Goal: Check status: Check status

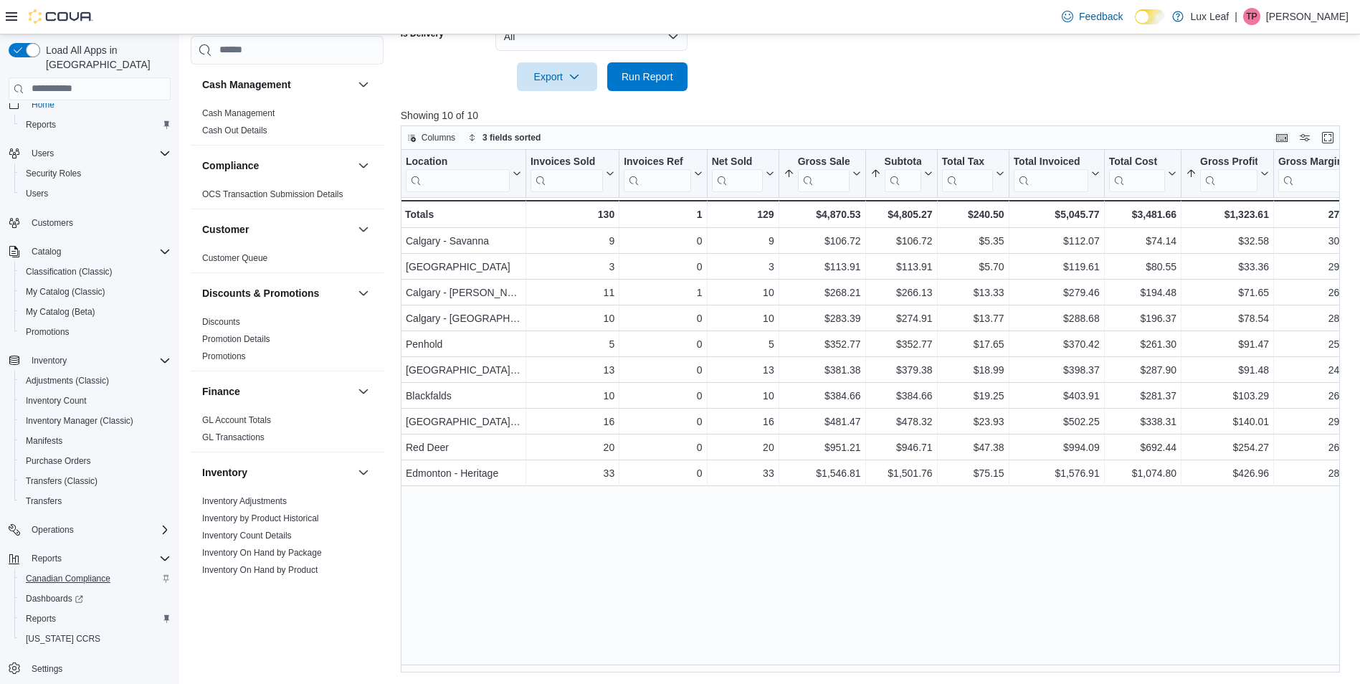
scroll to position [19, 0]
drag, startPoint x: 28, startPoint y: 602, endPoint x: 43, endPoint y: 602, distance: 15.1
click at [28, 609] on span "Reports" at bounding box center [41, 614] width 30 height 11
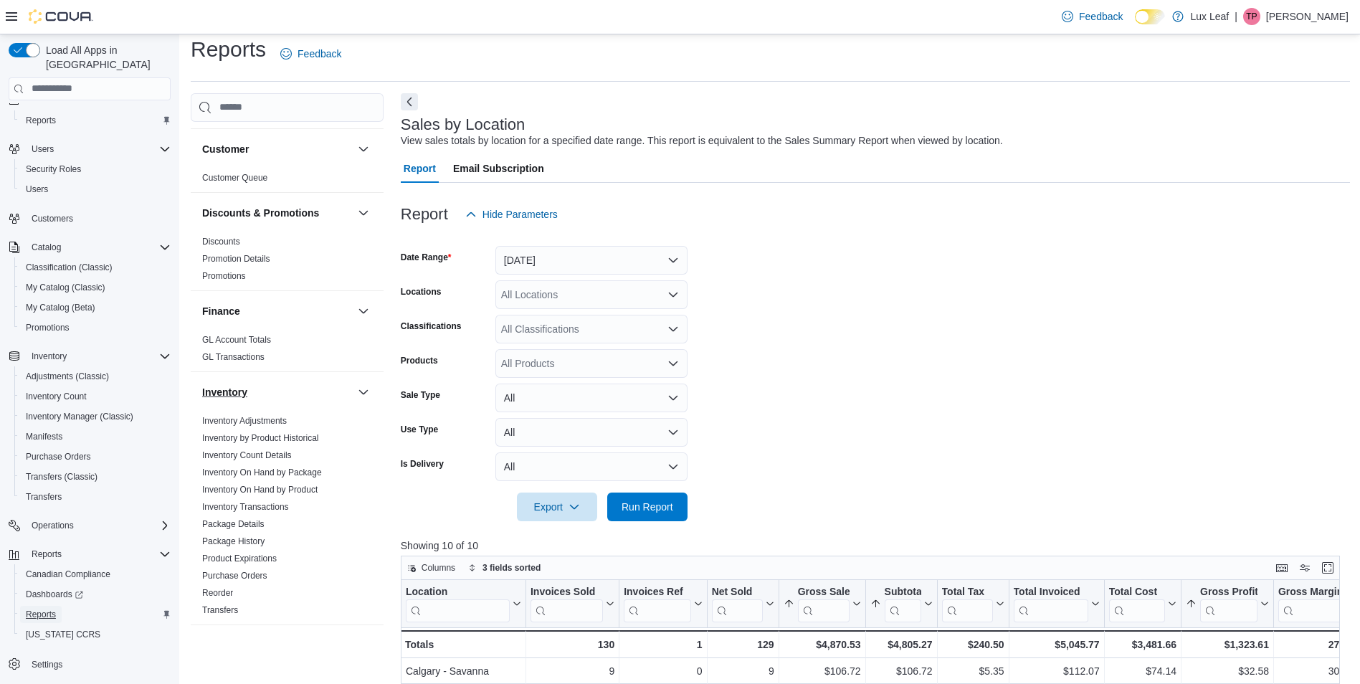
scroll to position [143, 0]
click at [199, 519] on span "Package Details" at bounding box center [286, 518] width 181 height 17
click at [176, 541] on div "Load All Apps in New Hub Home Reports Users Security Roles Users Customers Cata…" at bounding box center [89, 362] width 179 height 657
click at [266, 430] on link "Inventory by Product Historical" at bounding box center [260, 432] width 117 height 10
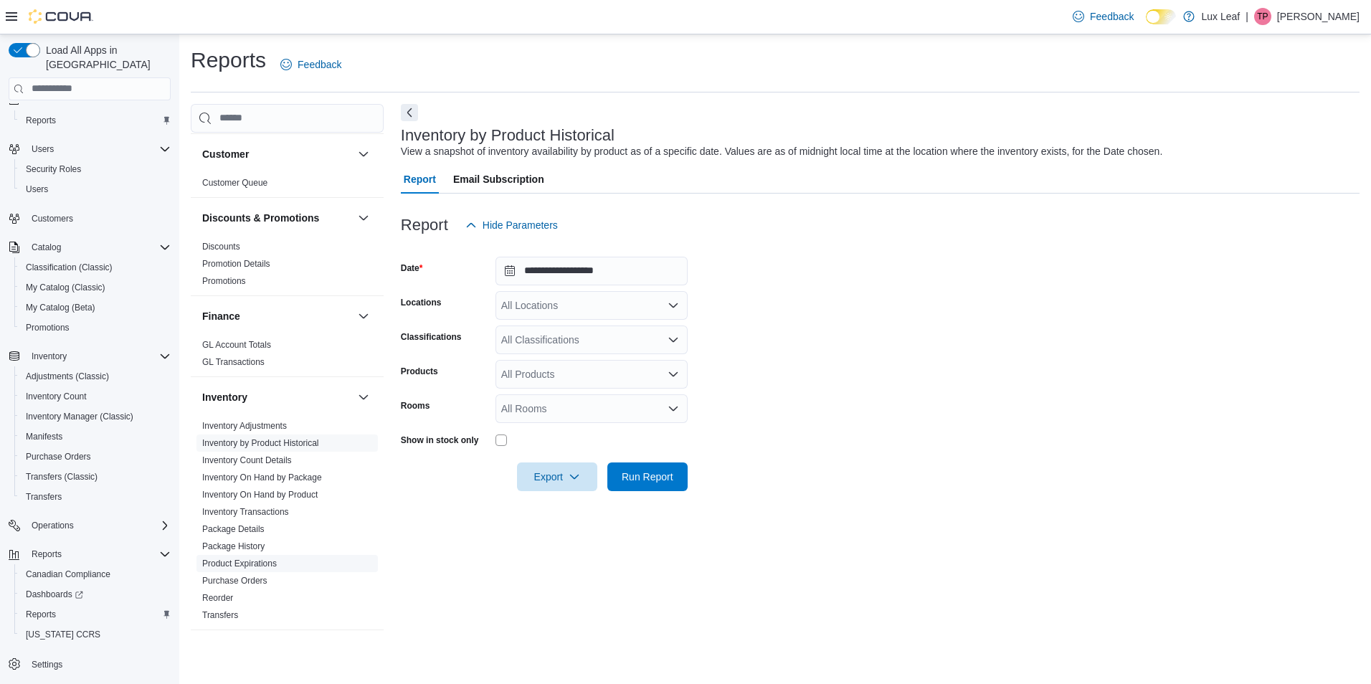
click at [204, 563] on link "Product Expirations" at bounding box center [239, 563] width 75 height 10
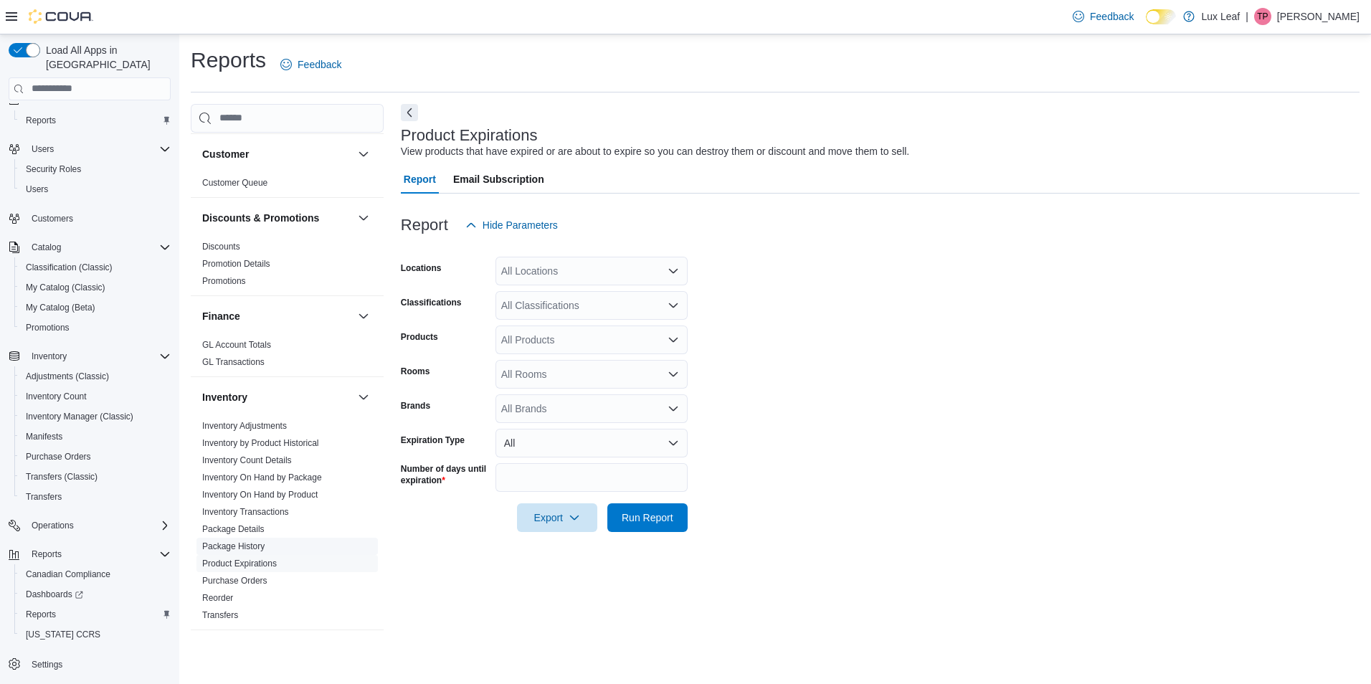
click at [204, 546] on link "Package History" at bounding box center [233, 546] width 62 height 10
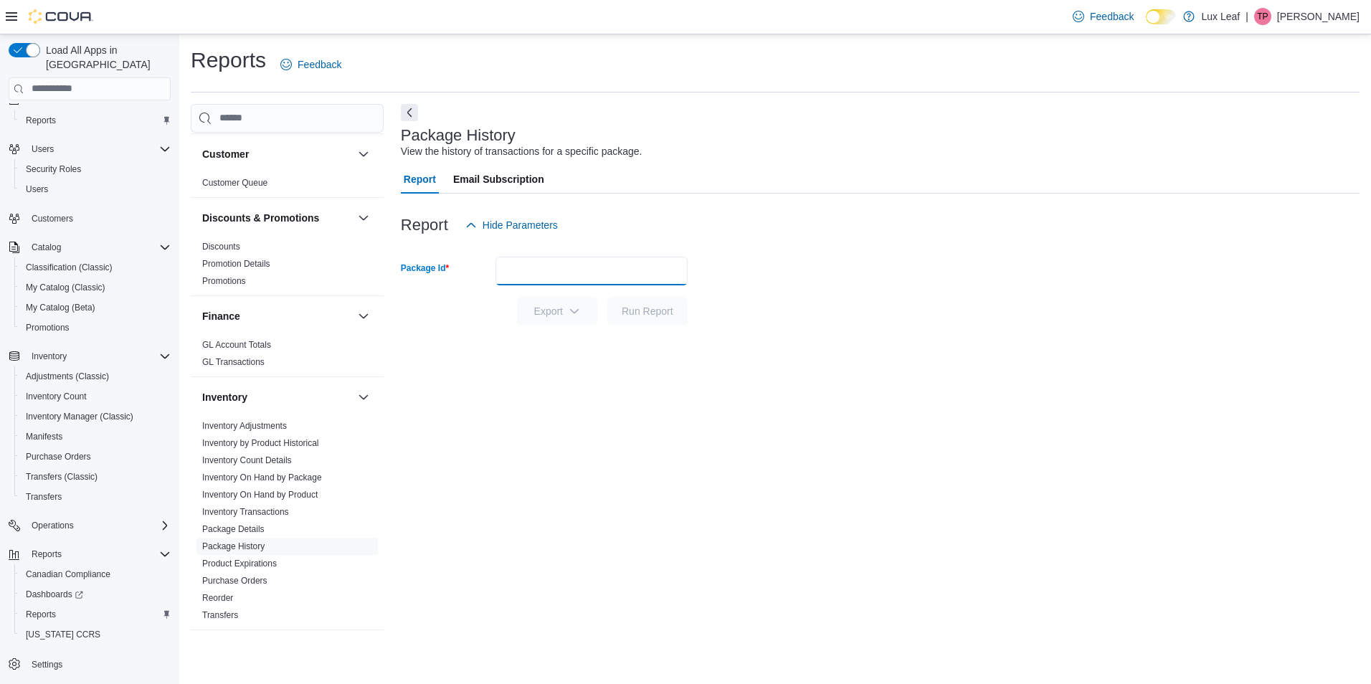
click at [586, 267] on input "Package Id" at bounding box center [591, 271] width 192 height 29
click at [531, 280] on input "Package Id" at bounding box center [591, 271] width 192 height 29
click at [541, 281] on input "Package Id" at bounding box center [591, 271] width 192 height 29
type input "**********"
click at [657, 313] on span "Run Report" at bounding box center [648, 310] width 52 height 14
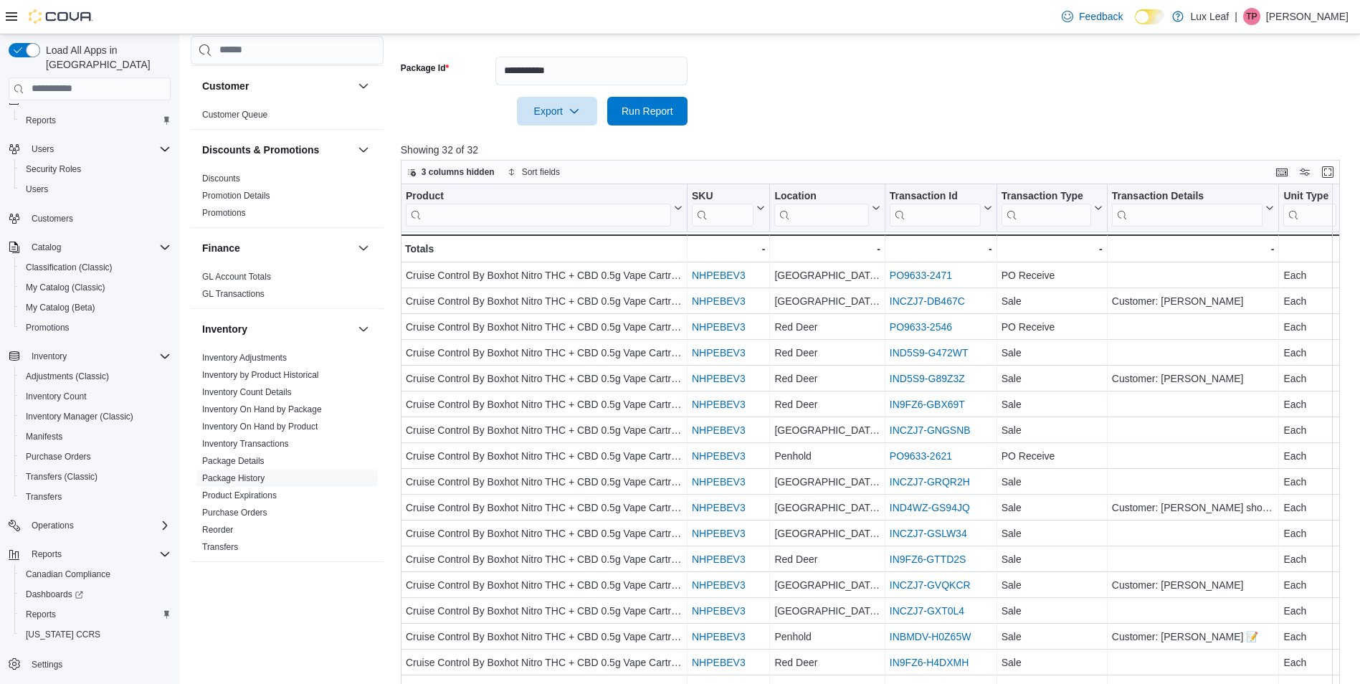
scroll to position [234, 0]
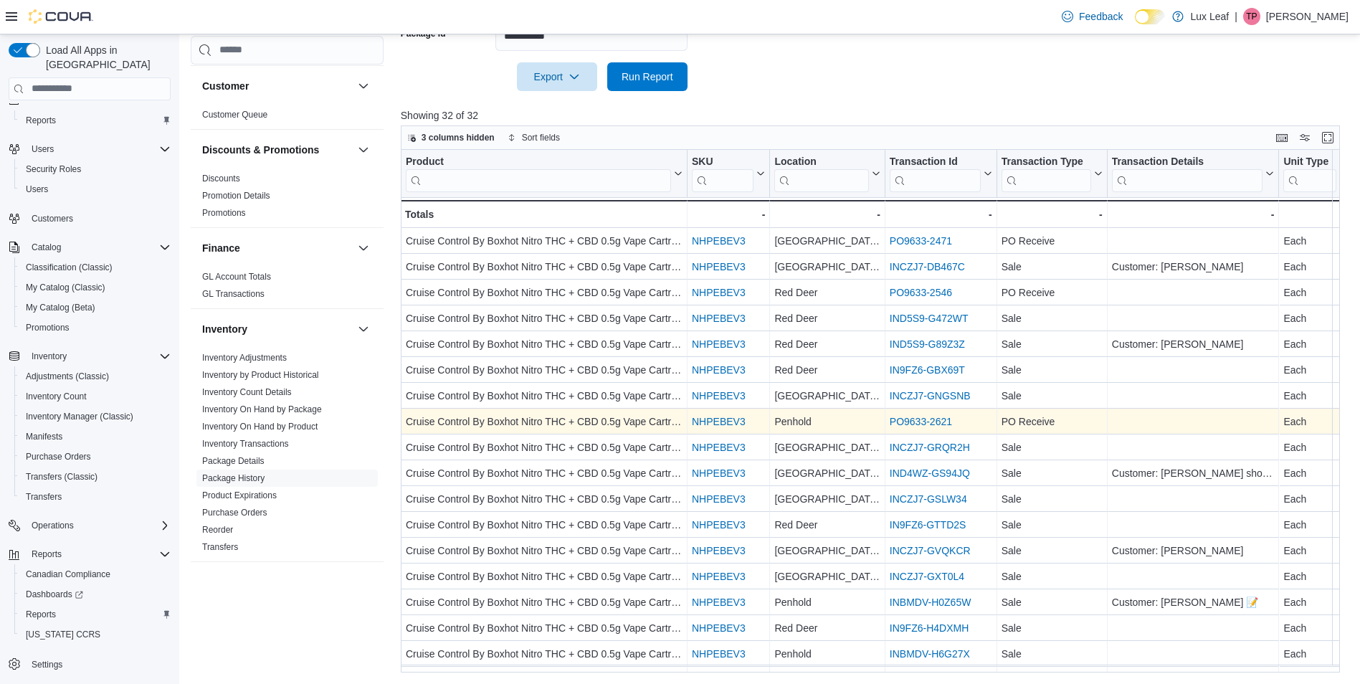
click at [912, 422] on link "PO9633-2621" at bounding box center [921, 421] width 62 height 11
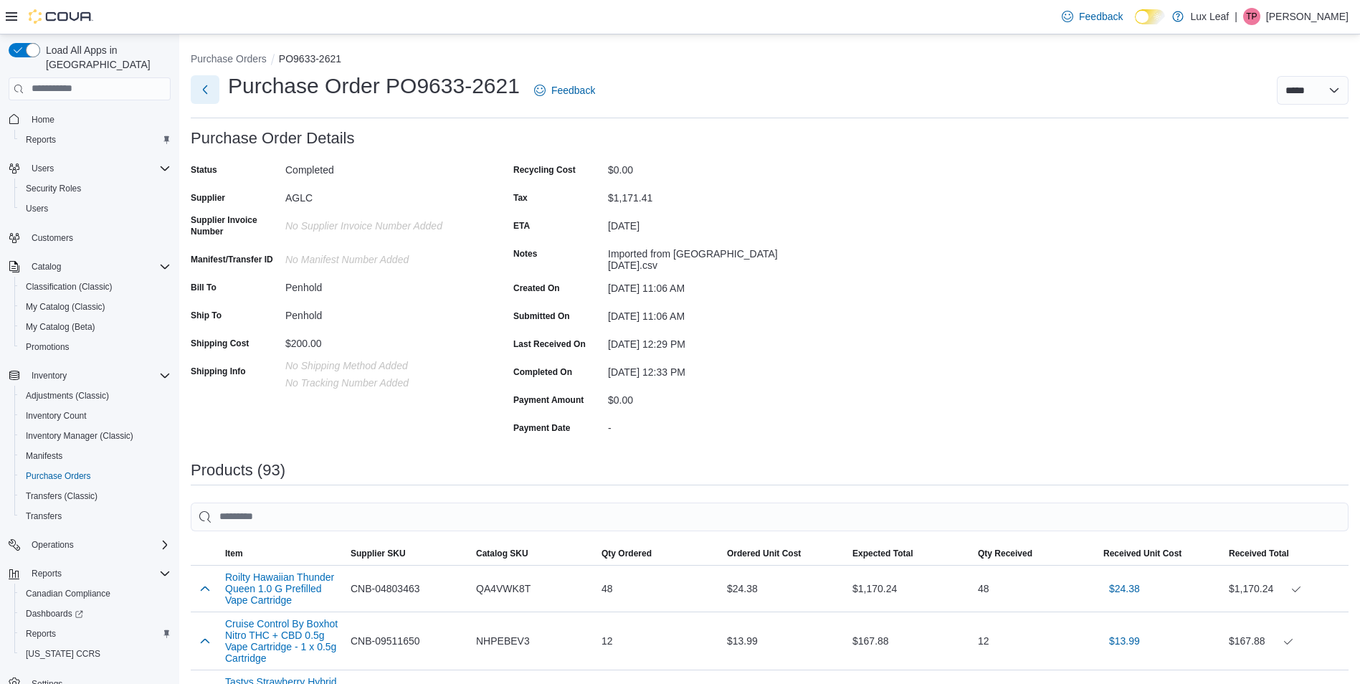
click at [205, 92] on button "Next" at bounding box center [205, 89] width 29 height 29
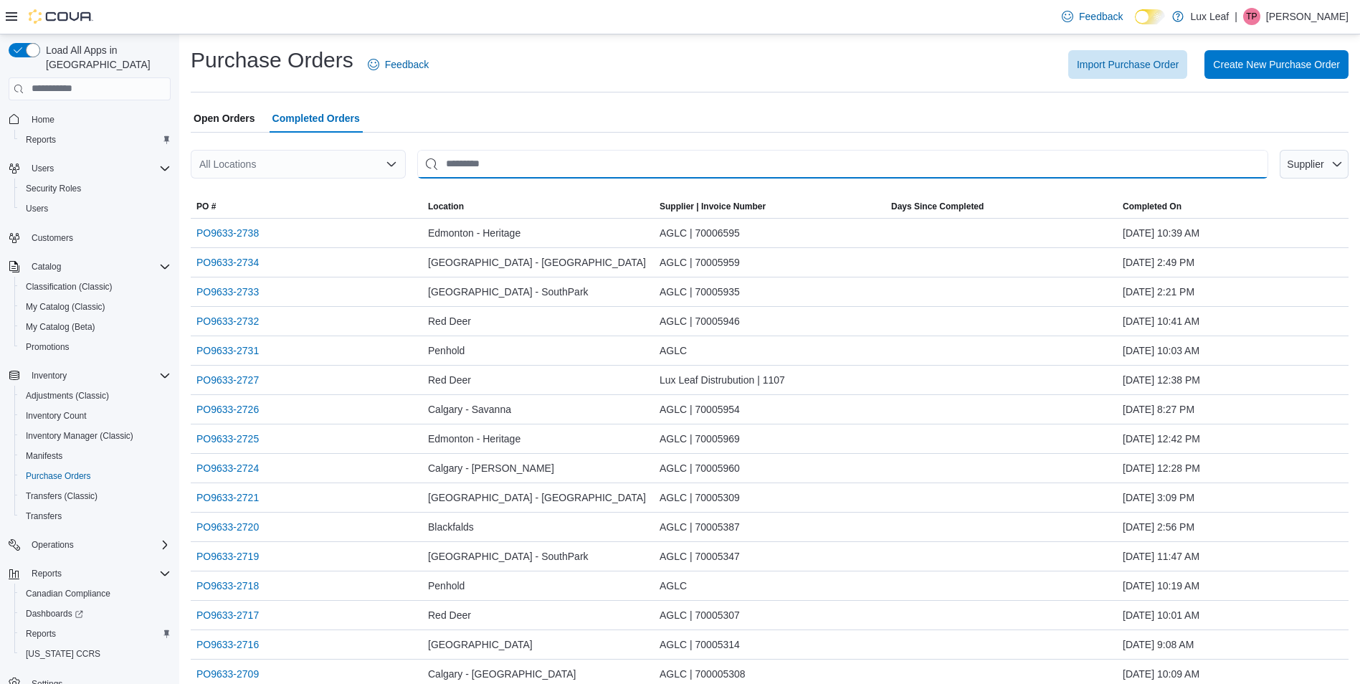
click at [502, 165] on input "This is a search bar. After typing your query, hit enter to filter the results …" at bounding box center [842, 164] width 851 height 29
click at [231, 351] on link "PO9633-2731" at bounding box center [227, 350] width 62 height 17
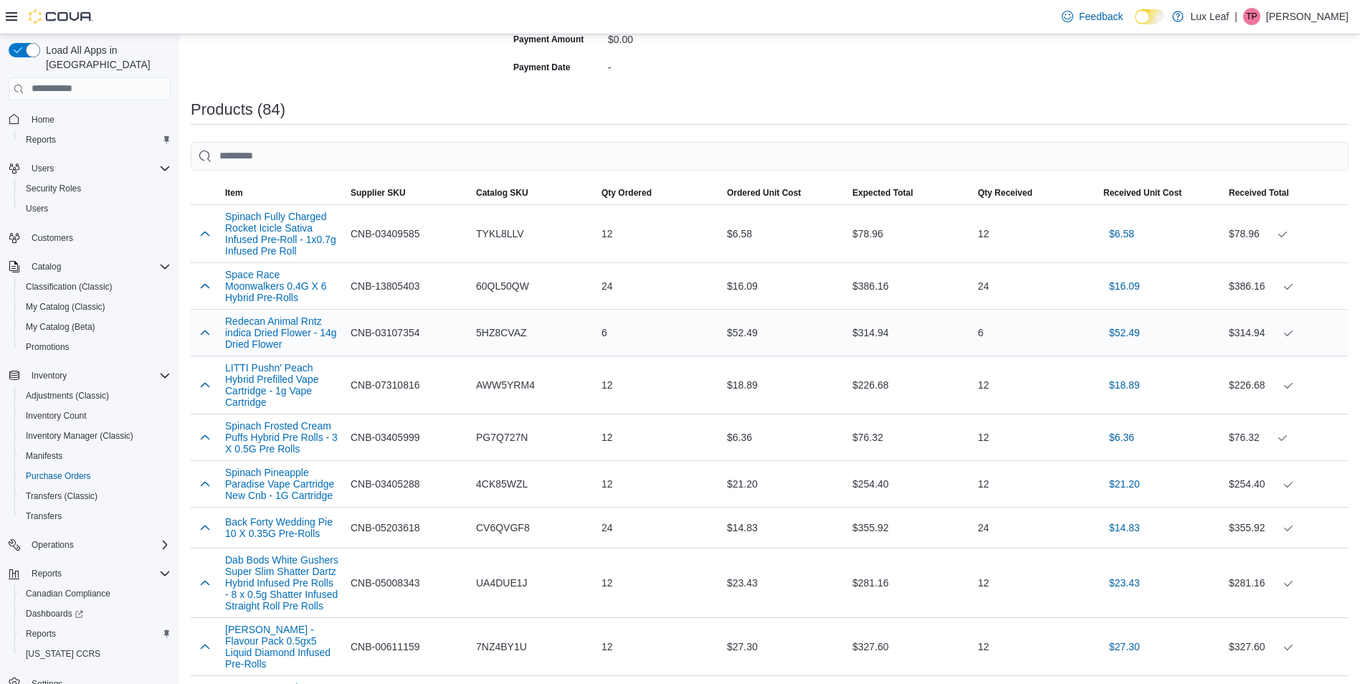
scroll to position [358, 0]
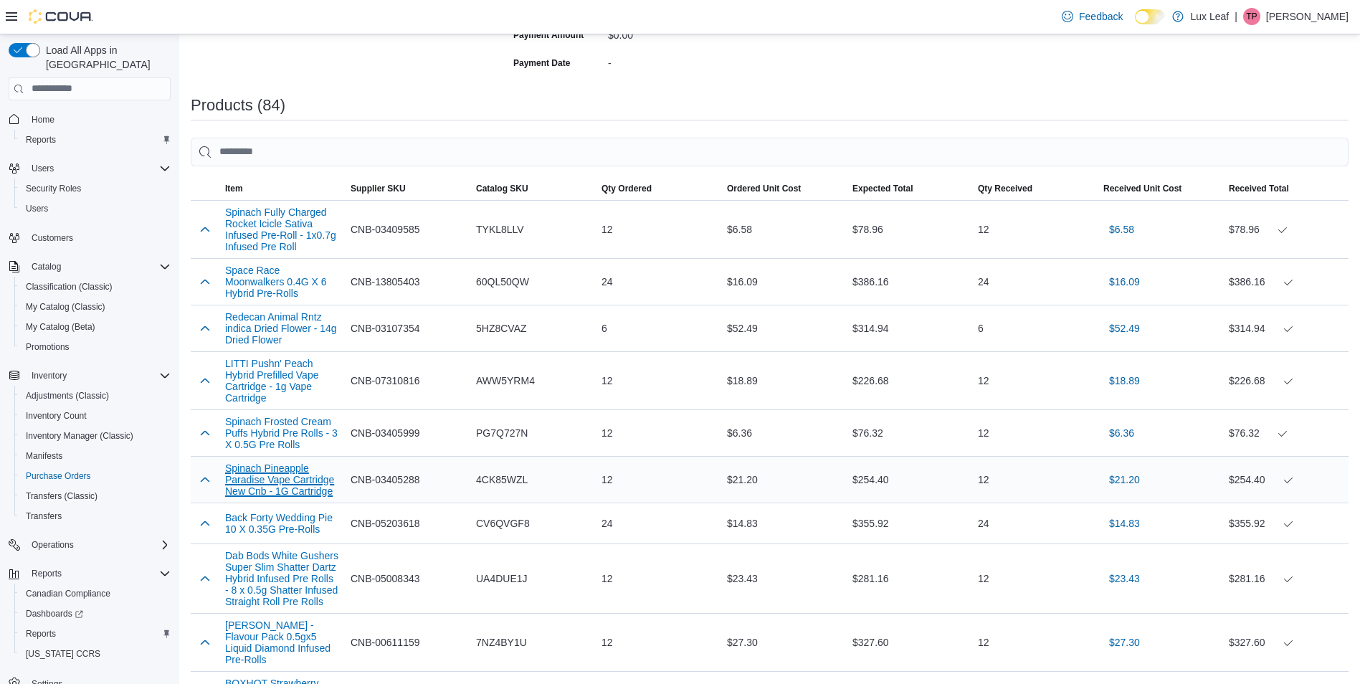
click at [266, 482] on button "Spinach Pineapple Paradise Vape Cartridge New Cnb - 1G Cartridge" at bounding box center [282, 479] width 114 height 34
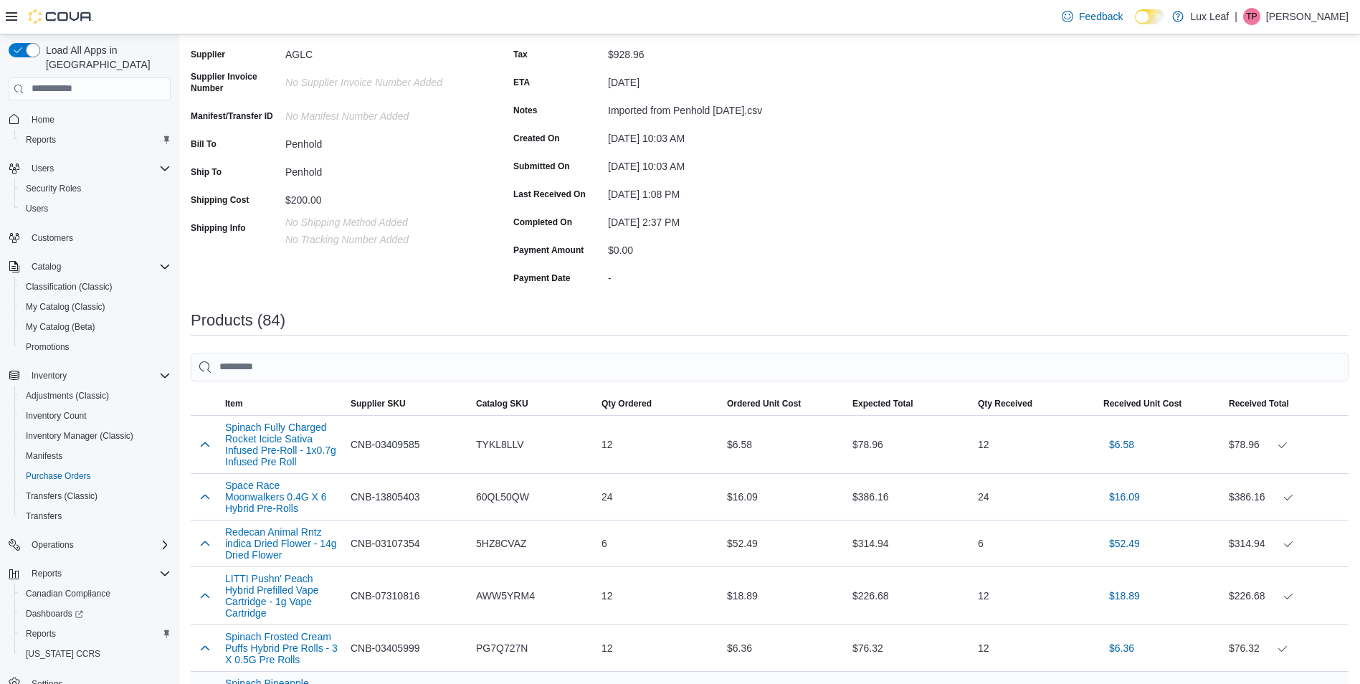
scroll to position [72, 0]
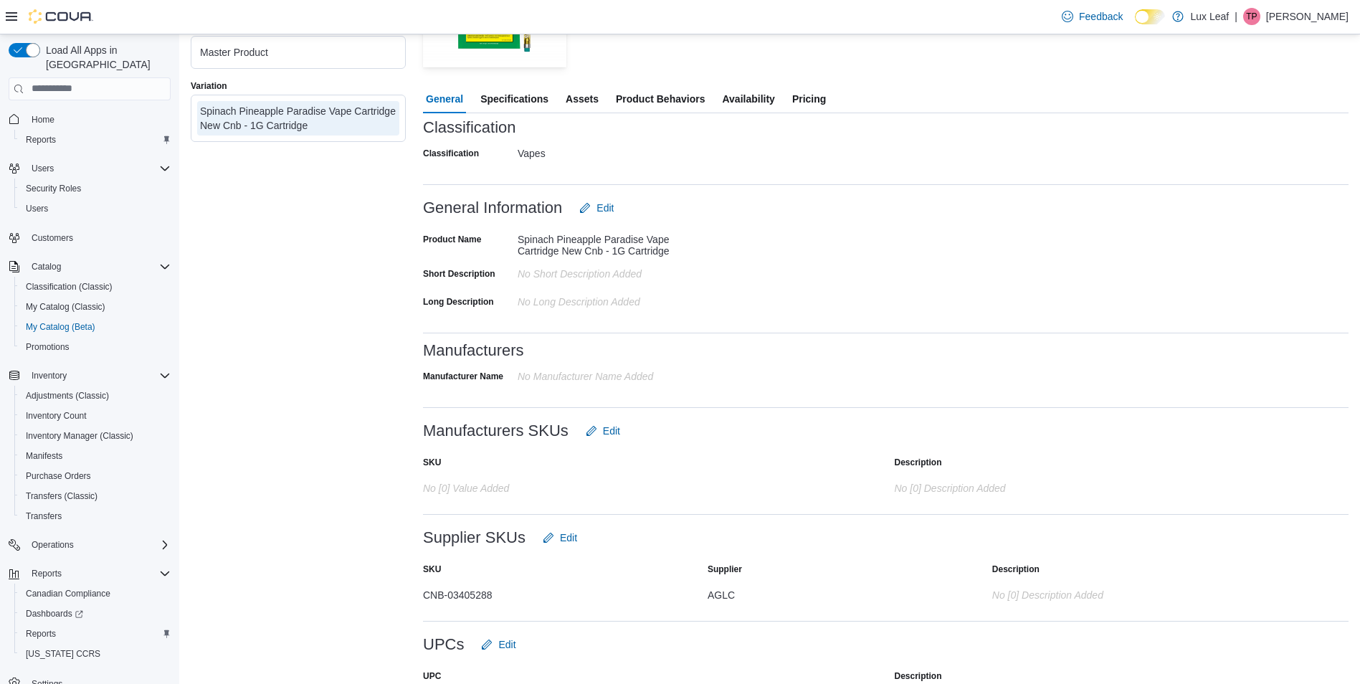
scroll to position [211, 0]
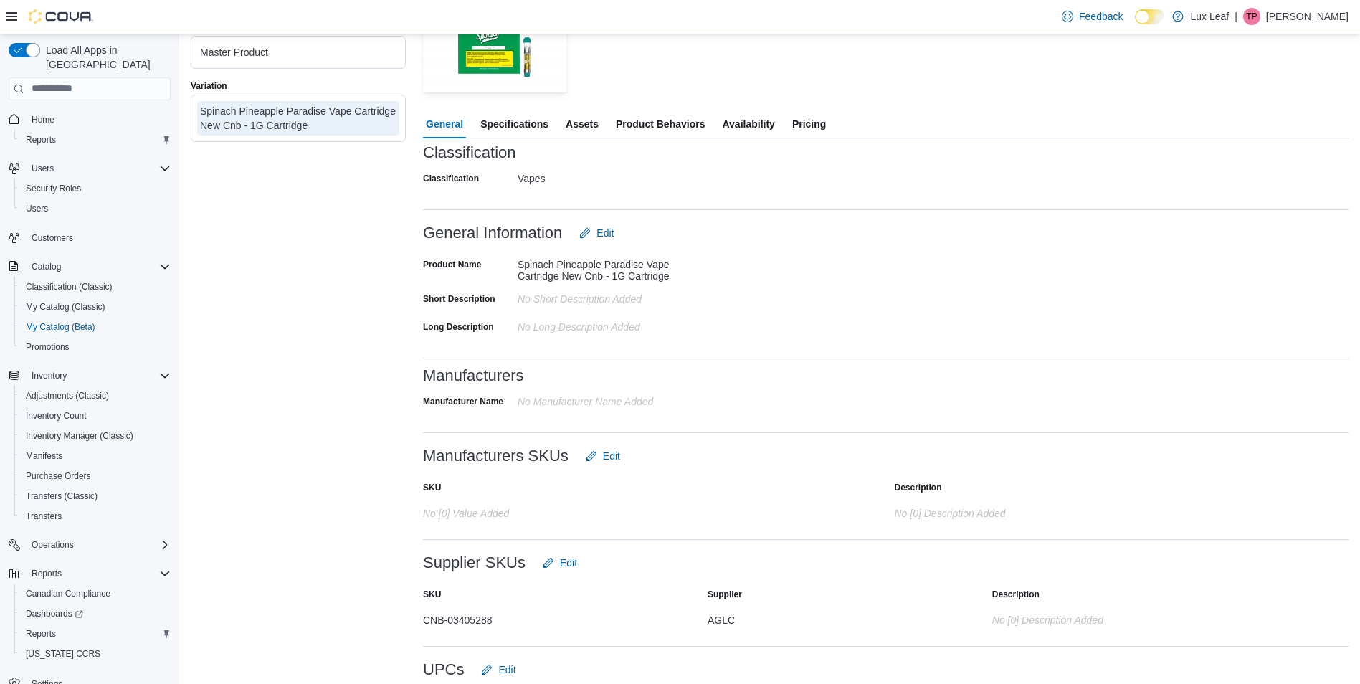
click at [511, 125] on span "Specifications" at bounding box center [514, 124] width 68 height 29
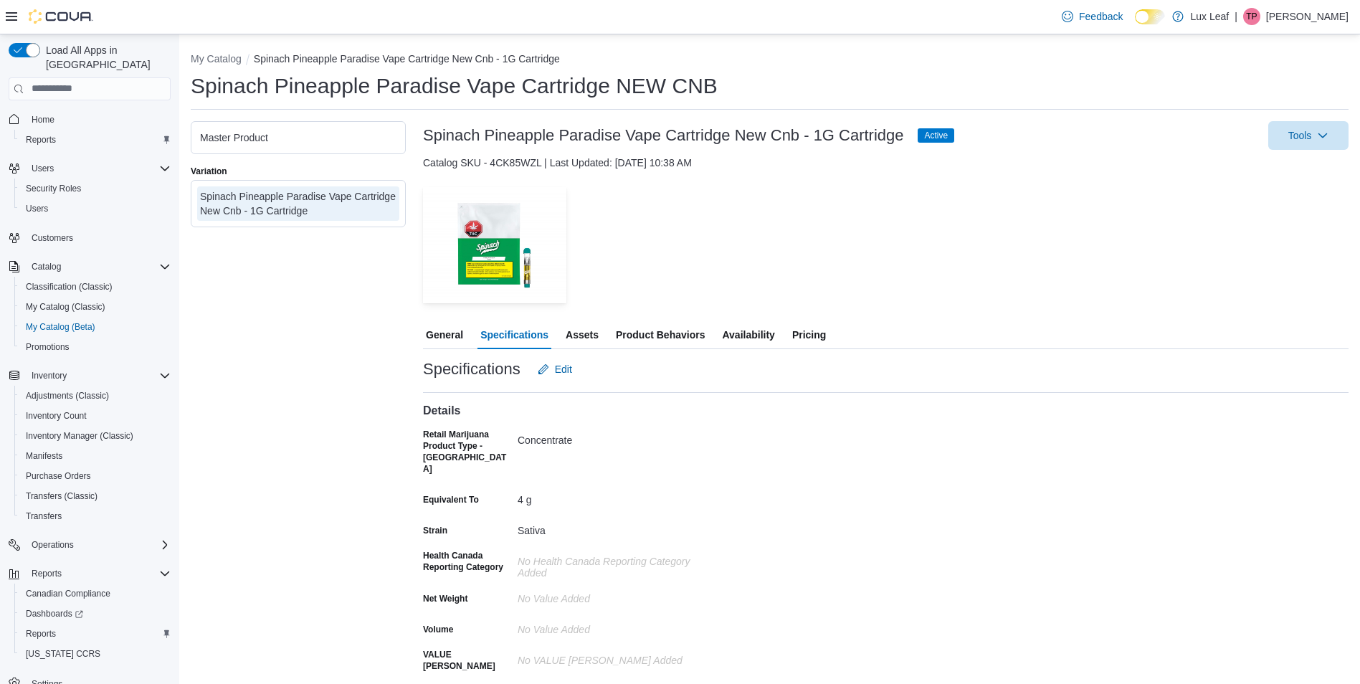
click at [756, 335] on span "Availability" at bounding box center [748, 334] width 52 height 29
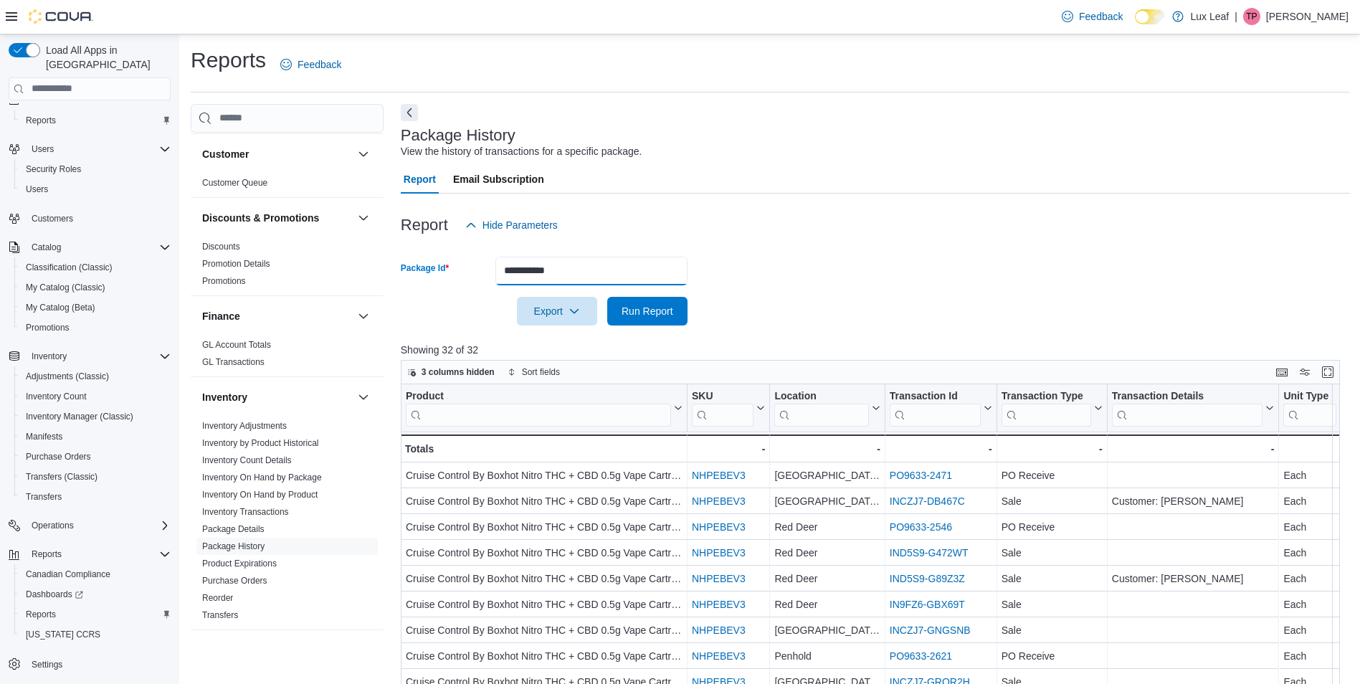
drag, startPoint x: 585, startPoint y: 267, endPoint x: 475, endPoint y: 267, distance: 109.7
click at [475, 267] on div "**********" at bounding box center [544, 271] width 287 height 29
click at [607, 297] on button "Run Report" at bounding box center [647, 311] width 80 height 29
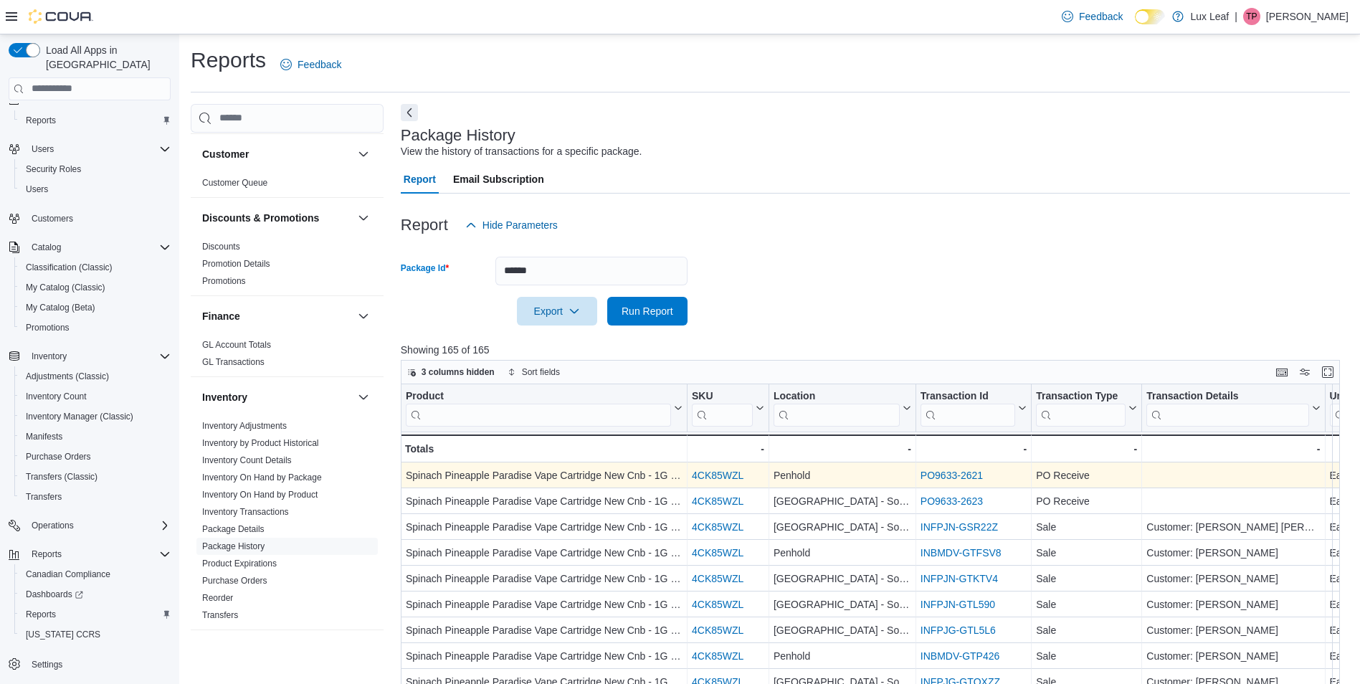
click at [714, 477] on link "4CK85WZL" at bounding box center [718, 475] width 52 height 11
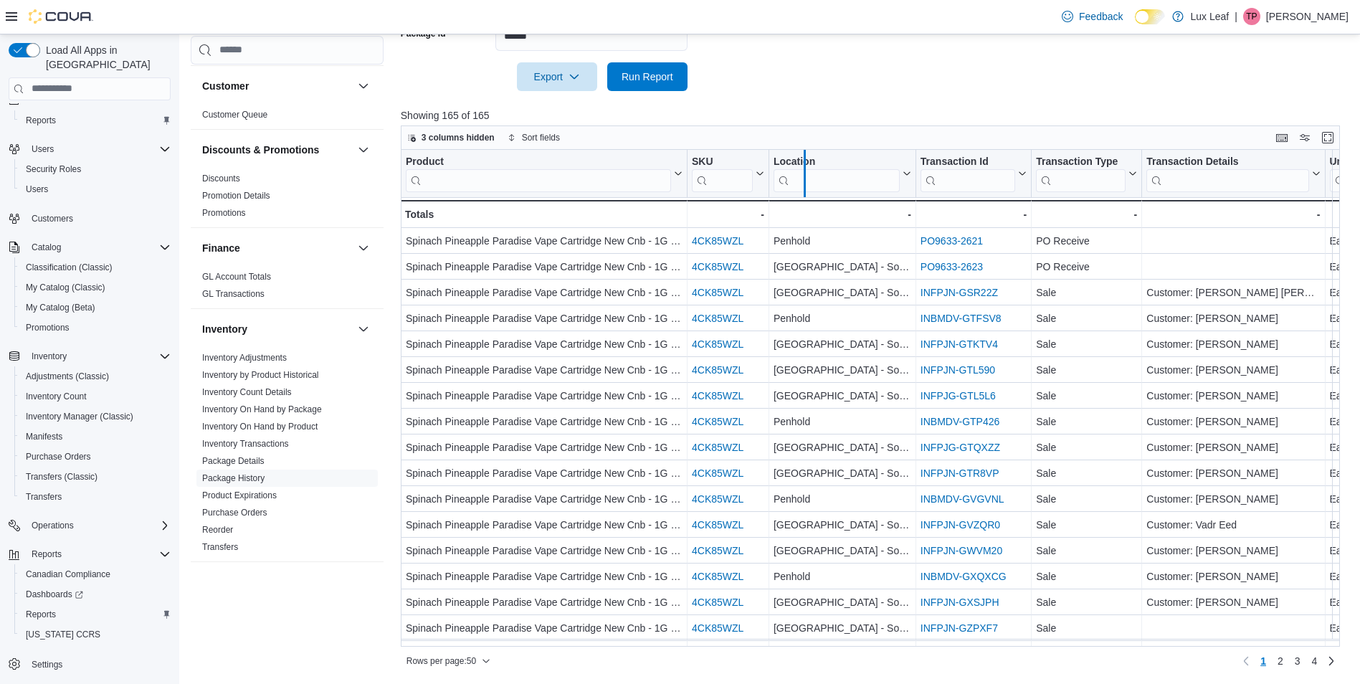
drag, startPoint x: 682, startPoint y: 161, endPoint x: 800, endPoint y: 167, distance: 117.7
click at [800, 167] on div at bounding box center [804, 173] width 11 height 47
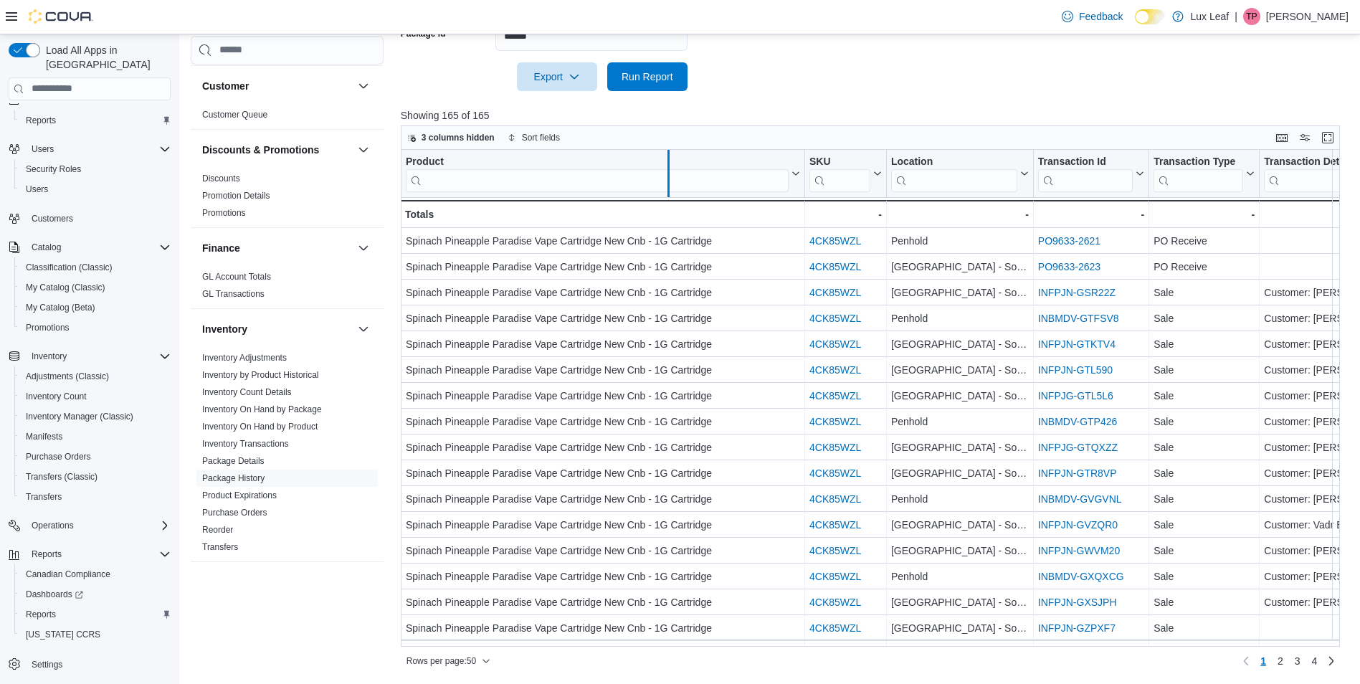
drag, startPoint x: 804, startPoint y: 161, endPoint x: 665, endPoint y: 166, distance: 139.2
click at [665, 166] on div at bounding box center [667, 173] width 11 height 47
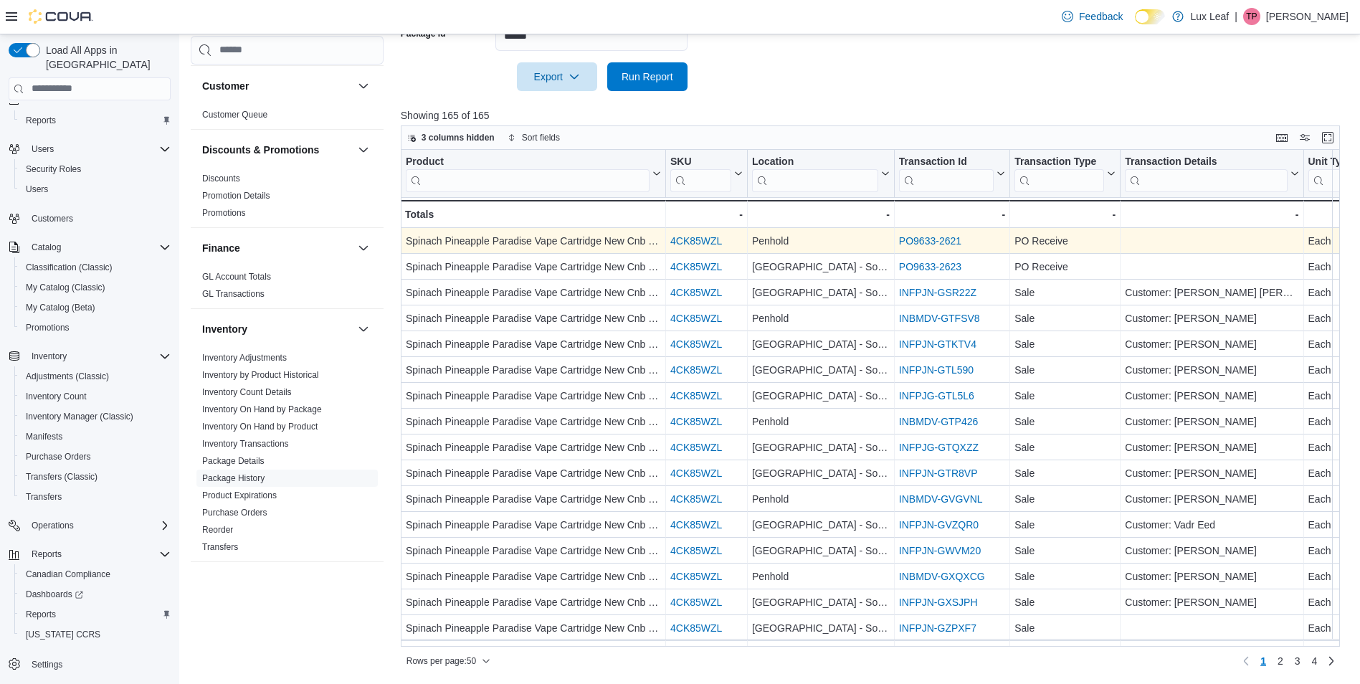
click at [695, 242] on link "4CK85WZL" at bounding box center [696, 240] width 52 height 11
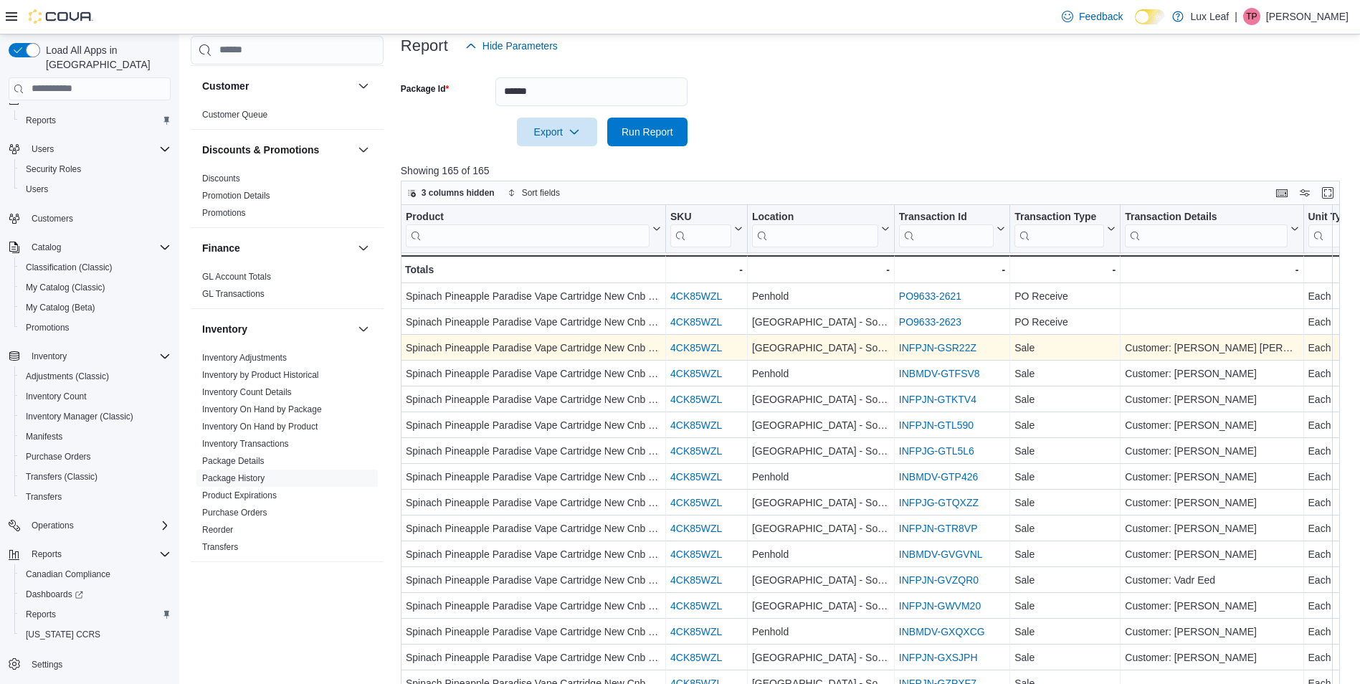
scroll to position [19, 0]
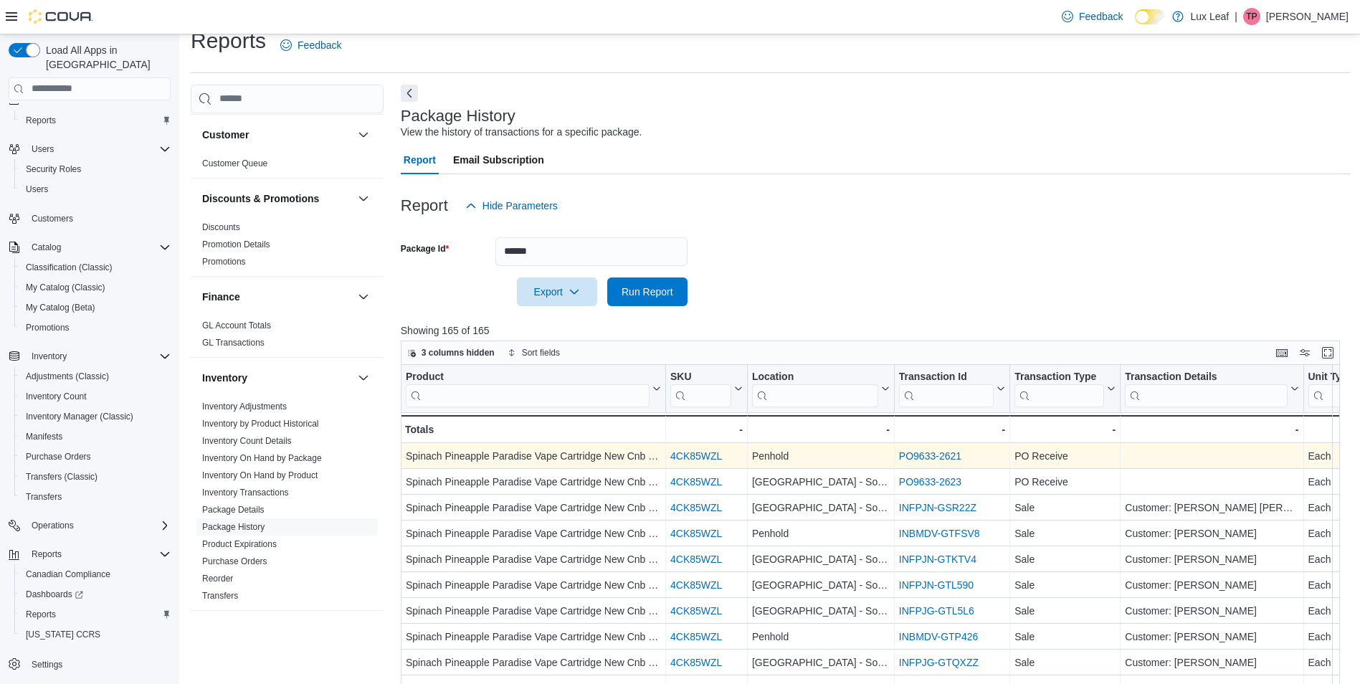
click at [917, 456] on link "PO9633-2621" at bounding box center [930, 455] width 62 height 11
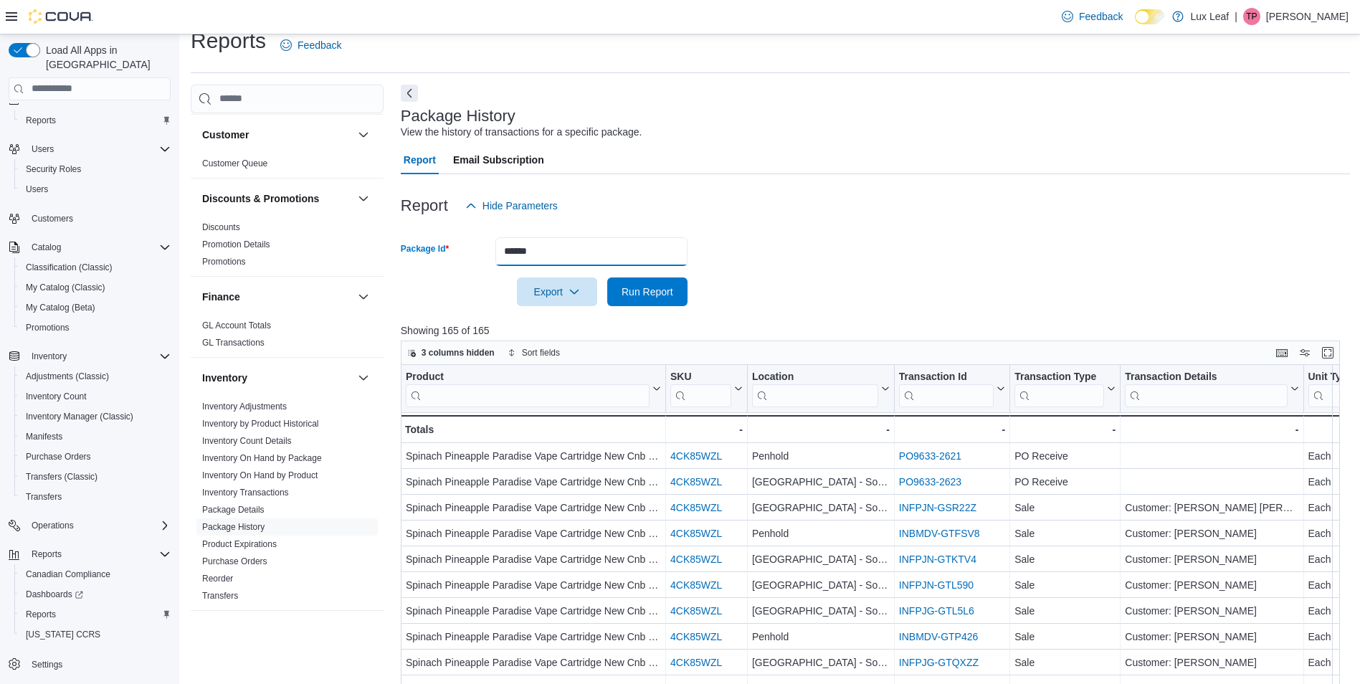
drag, startPoint x: 556, startPoint y: 251, endPoint x: 429, endPoint y: 252, distance: 127.6
click at [429, 252] on div "Package Id ******" at bounding box center [544, 251] width 287 height 29
type input "**********"
click at [607, 277] on button "Run Report" at bounding box center [647, 291] width 80 height 29
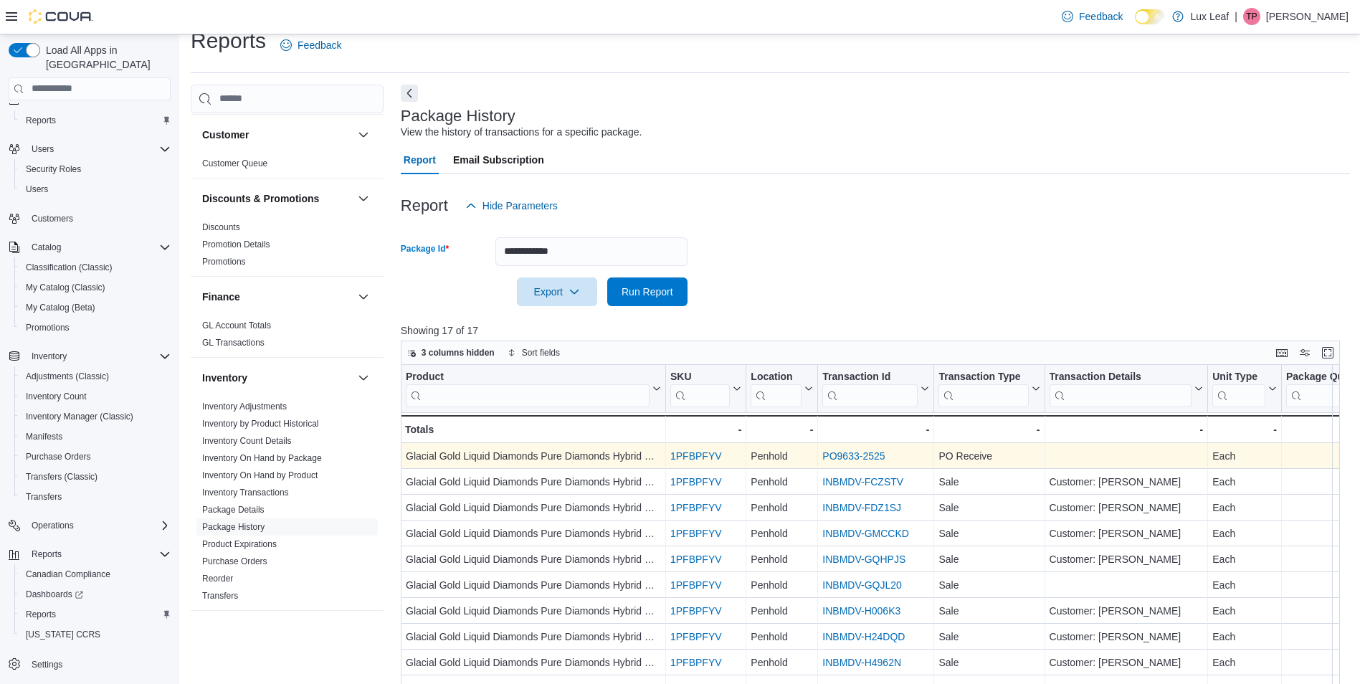
click at [690, 457] on link "1PFBPFYV" at bounding box center [696, 455] width 52 height 11
click at [872, 458] on link "PO9633-2525" at bounding box center [853, 455] width 62 height 11
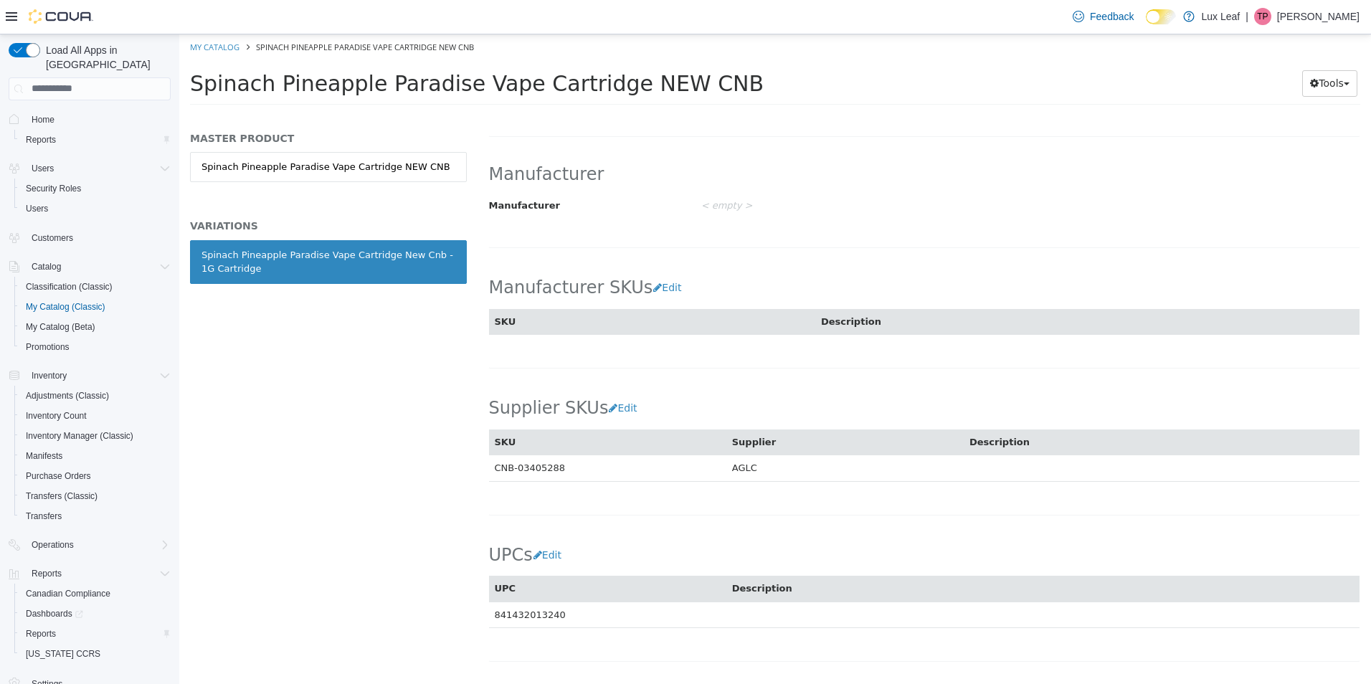
scroll to position [692, 0]
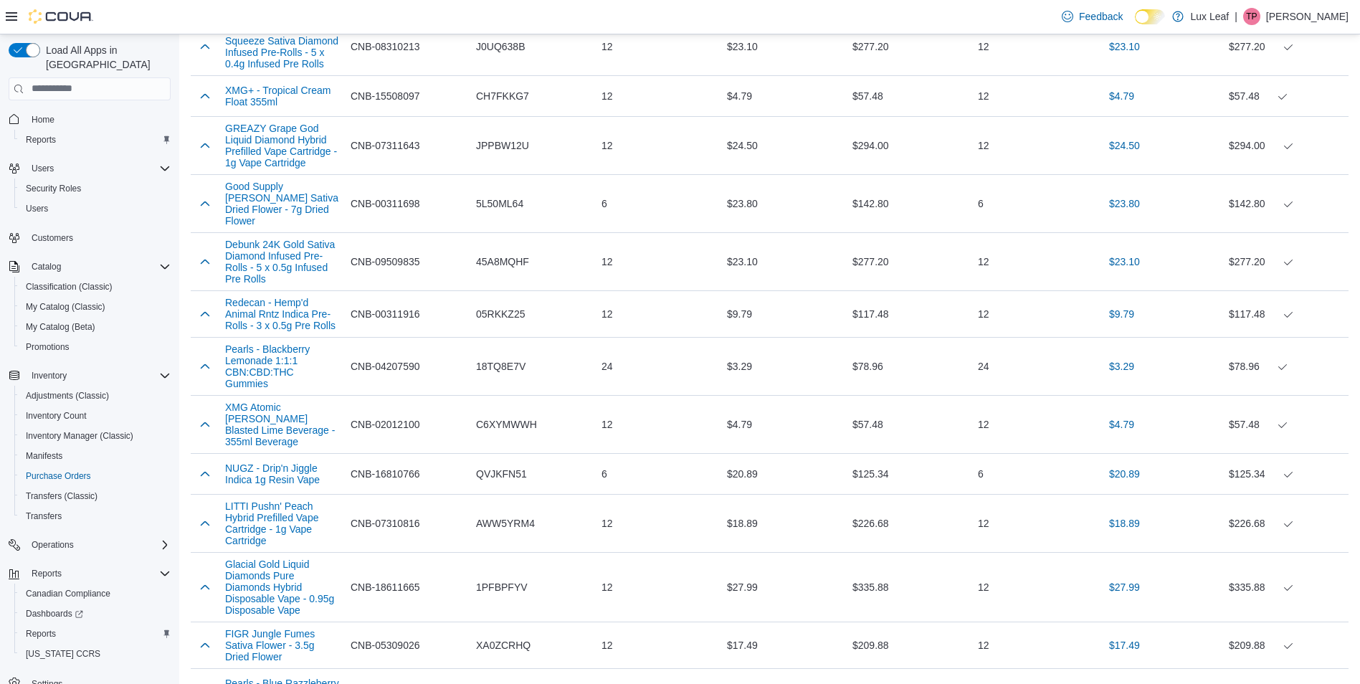
scroll to position [3728, 0]
